Goal: Transaction & Acquisition: Book appointment/travel/reservation

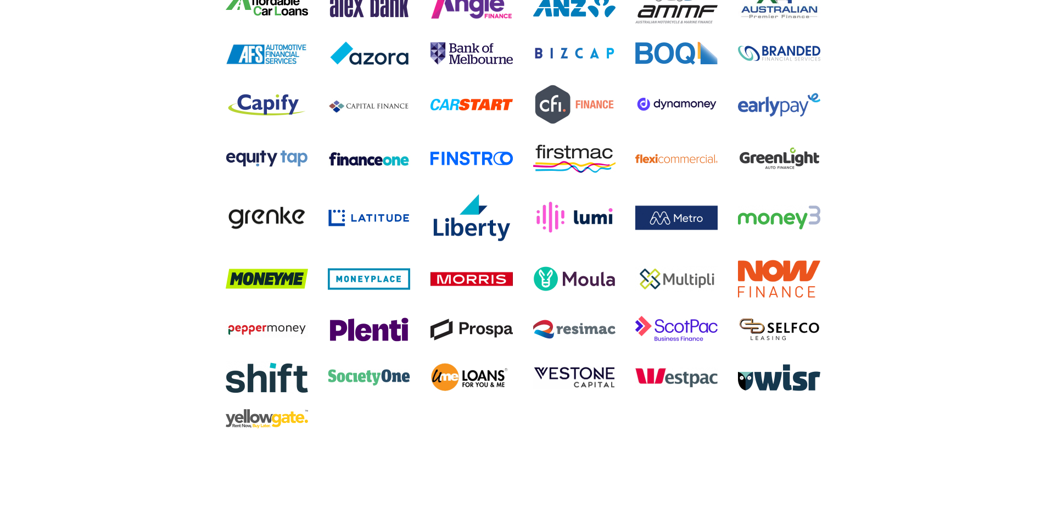
scroll to position [2307, 0]
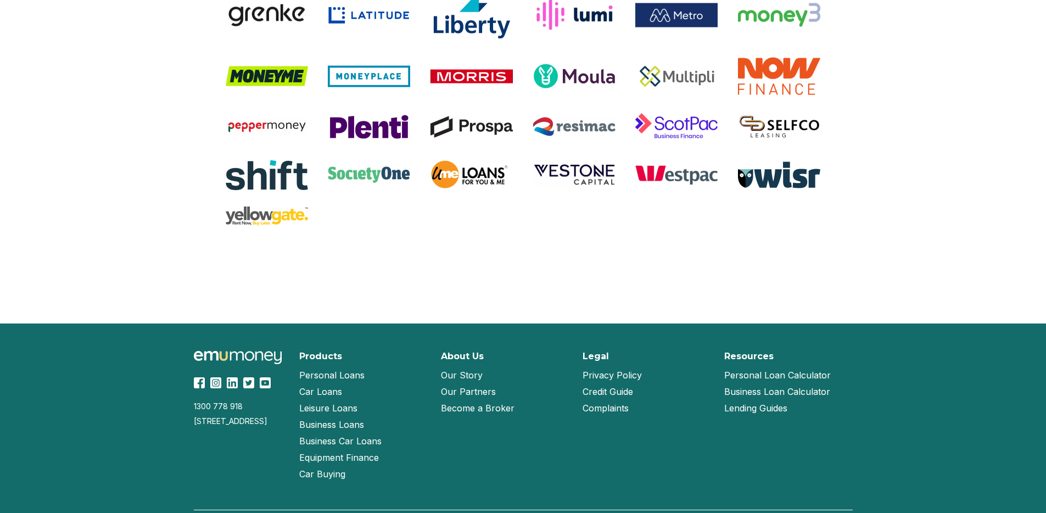
click at [465, 367] on link "Our Story" at bounding box center [462, 375] width 42 height 16
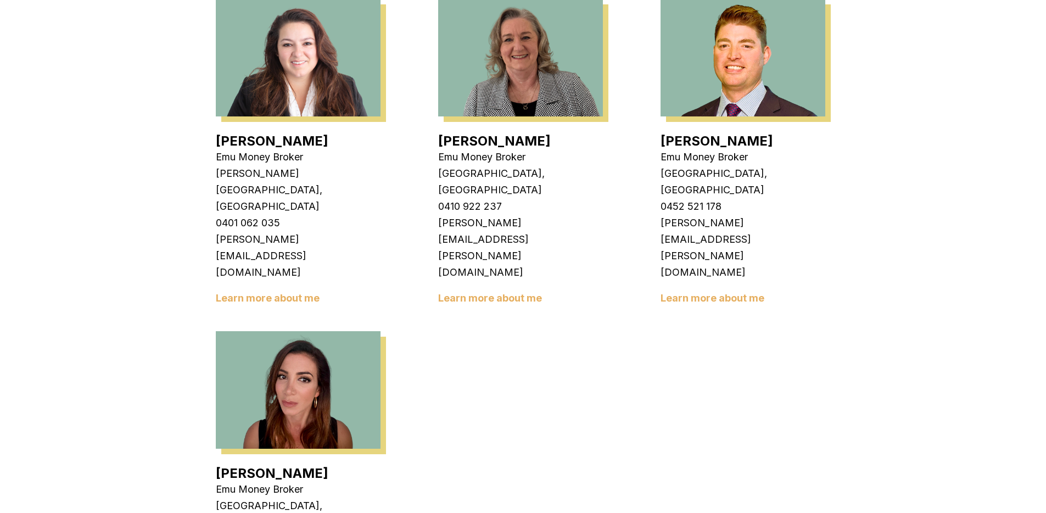
scroll to position [2127, 0]
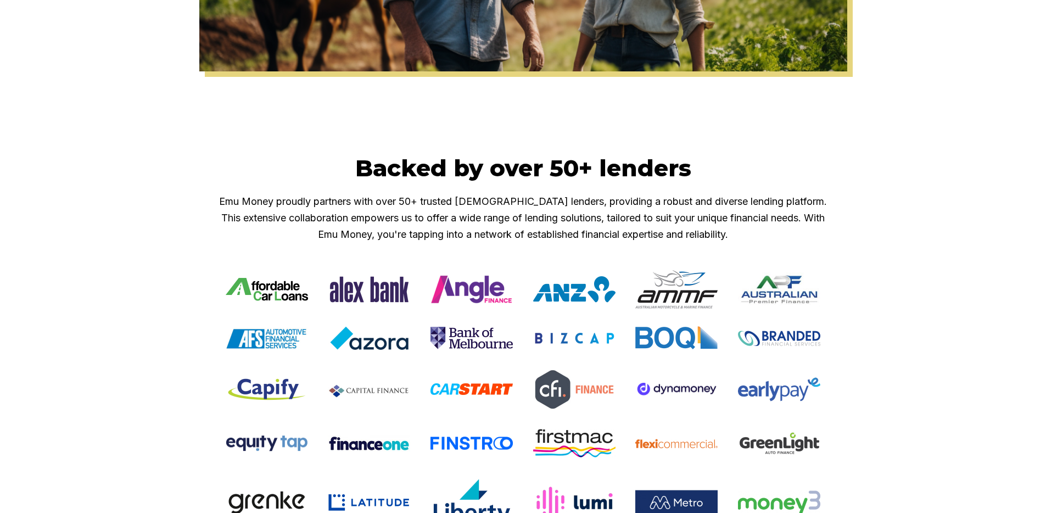
scroll to position [277, 0]
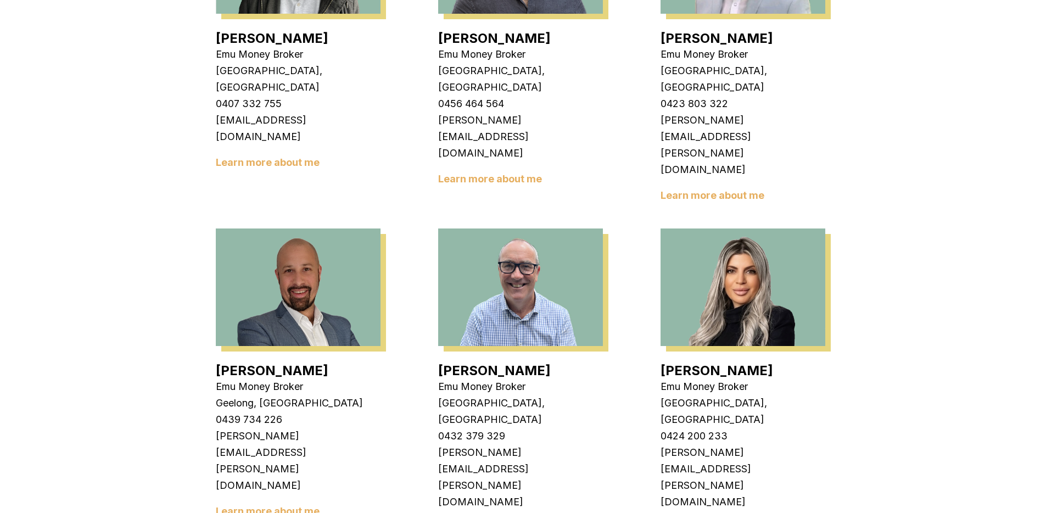
scroll to position [562, 0]
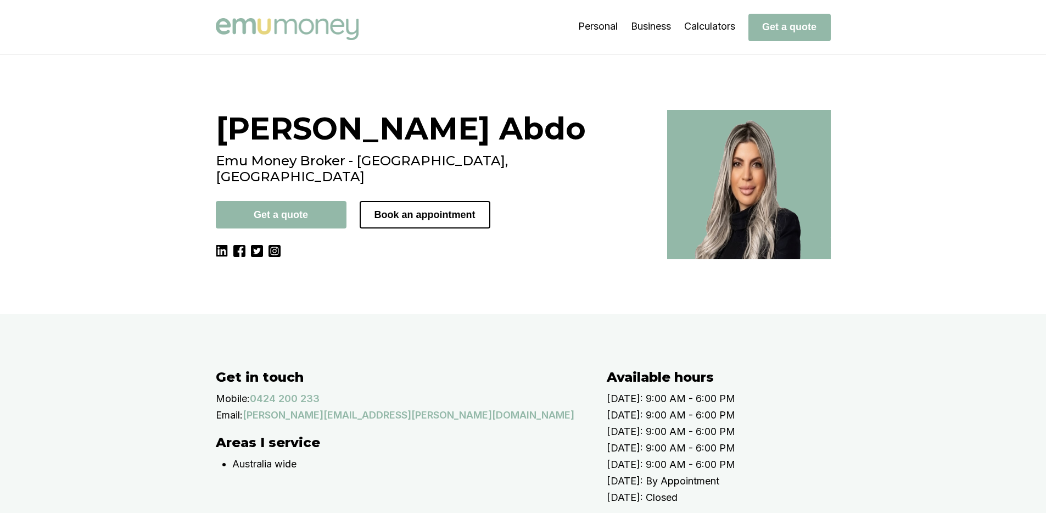
click at [277, 245] on img at bounding box center [275, 251] width 12 height 12
click at [416, 201] on button "Book an appointment" at bounding box center [425, 214] width 131 height 27
